Goal: Find specific page/section

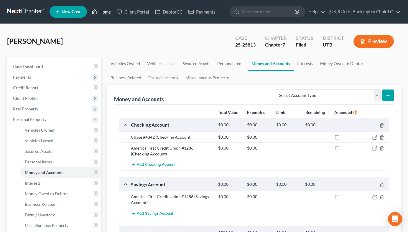
click at [106, 14] on link "Home" at bounding box center [101, 11] width 25 height 11
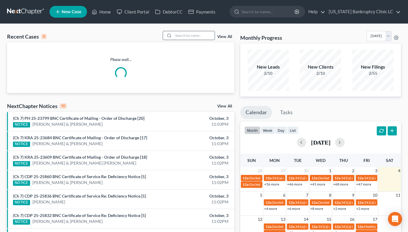
click at [205, 38] on input "search" at bounding box center [193, 35] width 41 height 9
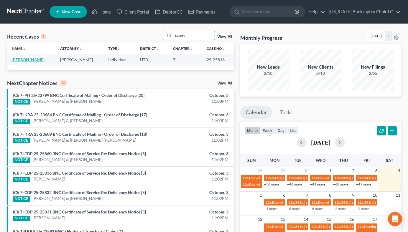
type input "casero"
click at [28, 60] on link "[PERSON_NAME]" at bounding box center [28, 59] width 33 height 5
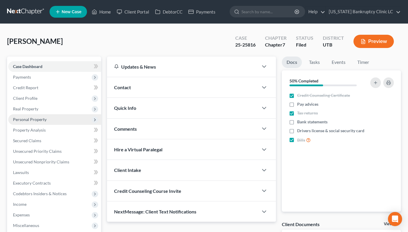
click at [41, 117] on span "Personal Property" at bounding box center [30, 119] width 34 height 5
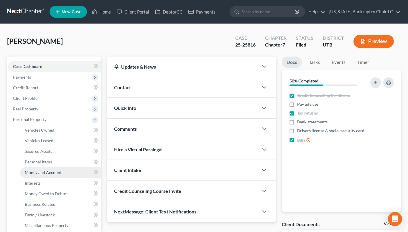
click at [58, 169] on link "Money and Accounts" at bounding box center [60, 173] width 81 height 11
